Goal: Task Accomplishment & Management: Use online tool/utility

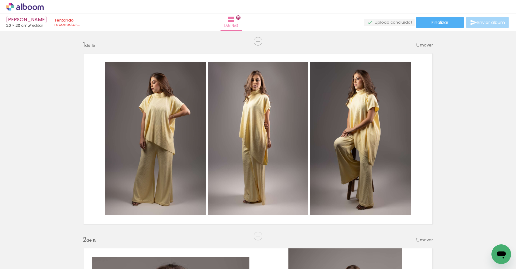
scroll to position [221, 0]
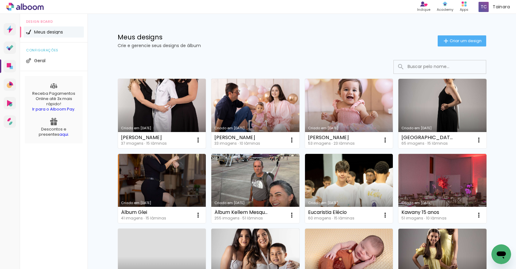
click at [168, 105] on link "Criado em [DATE]" at bounding box center [162, 113] width 88 height 69
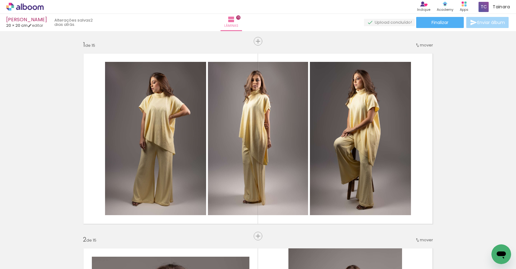
scroll to position [2938, 0]
